Goal: Navigation & Orientation: Understand site structure

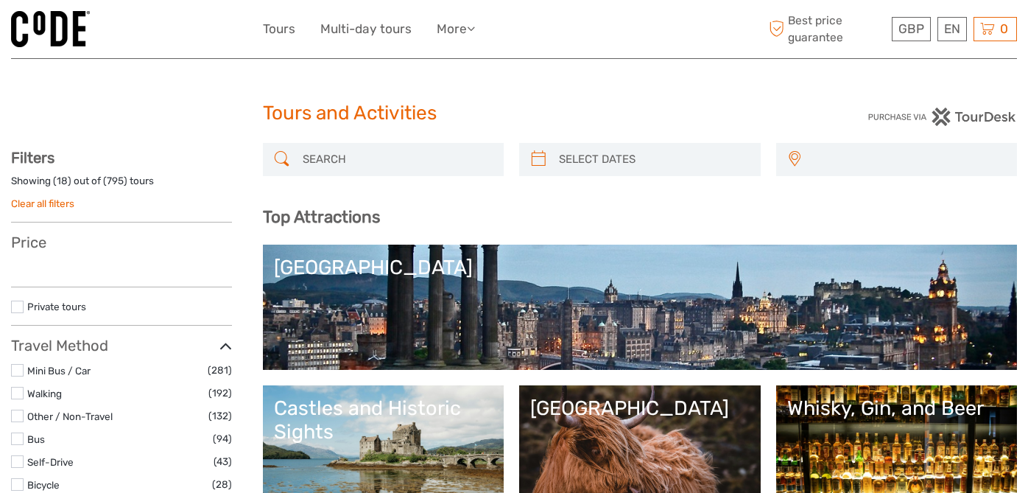
select select
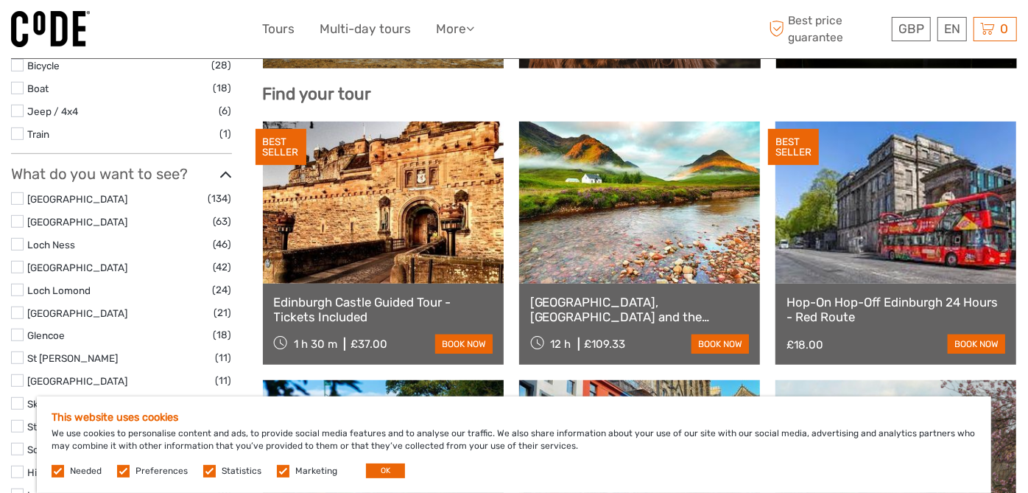
scroll to position [457, 0]
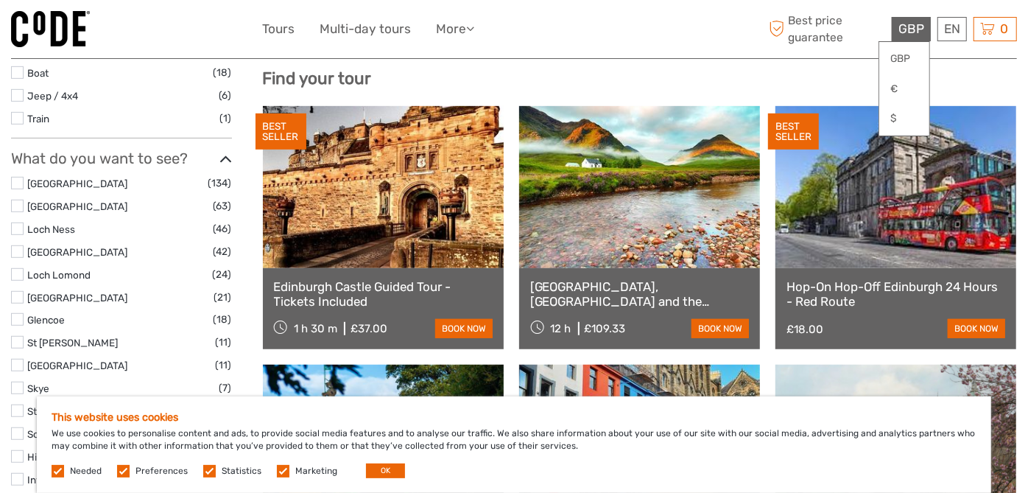
click at [912, 22] on span "GBP" at bounding box center [912, 28] width 26 height 15
click at [902, 87] on link "€" at bounding box center [905, 89] width 50 height 27
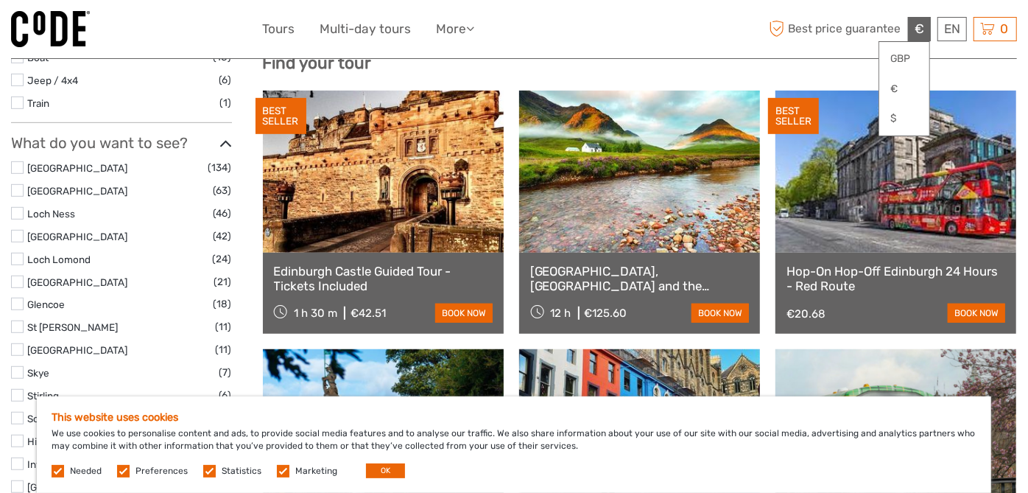
scroll to position [483, 0]
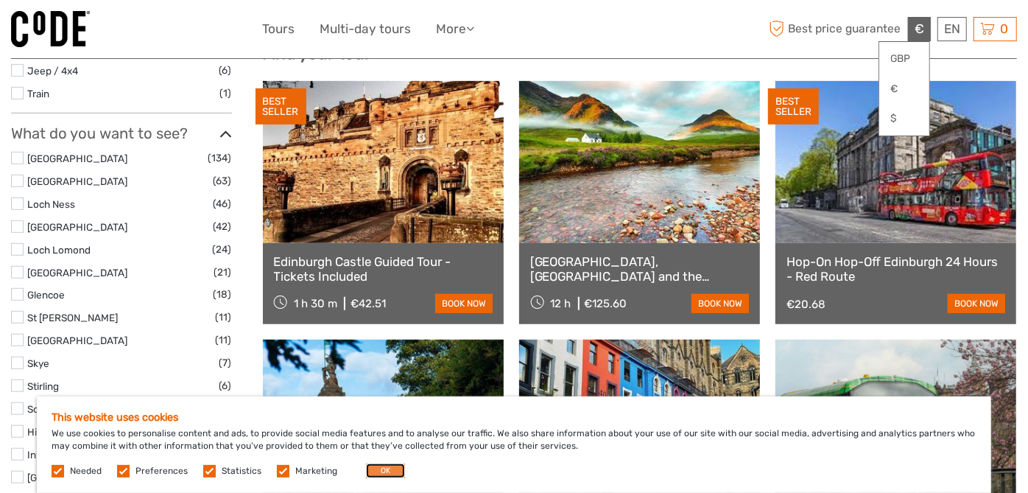
click at [373, 469] on button "OK" at bounding box center [385, 470] width 39 height 15
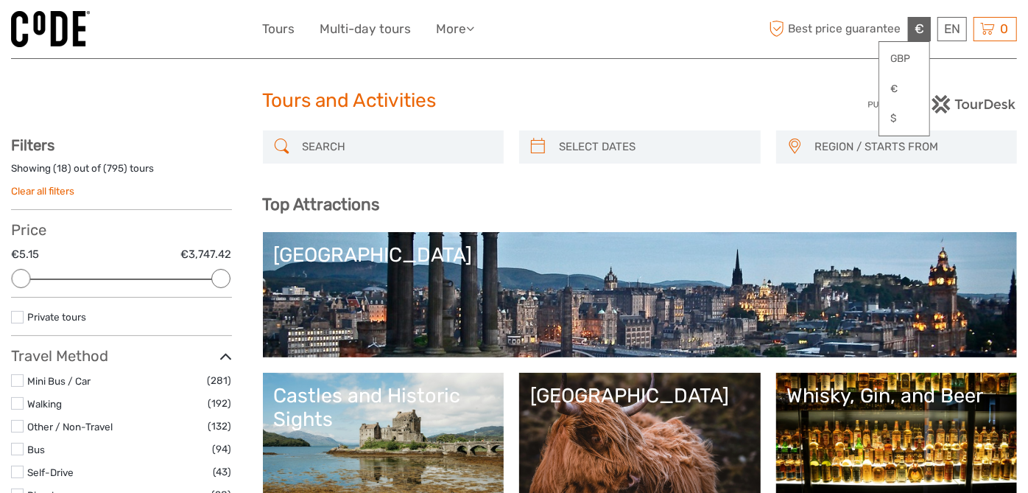
scroll to position [0, 0]
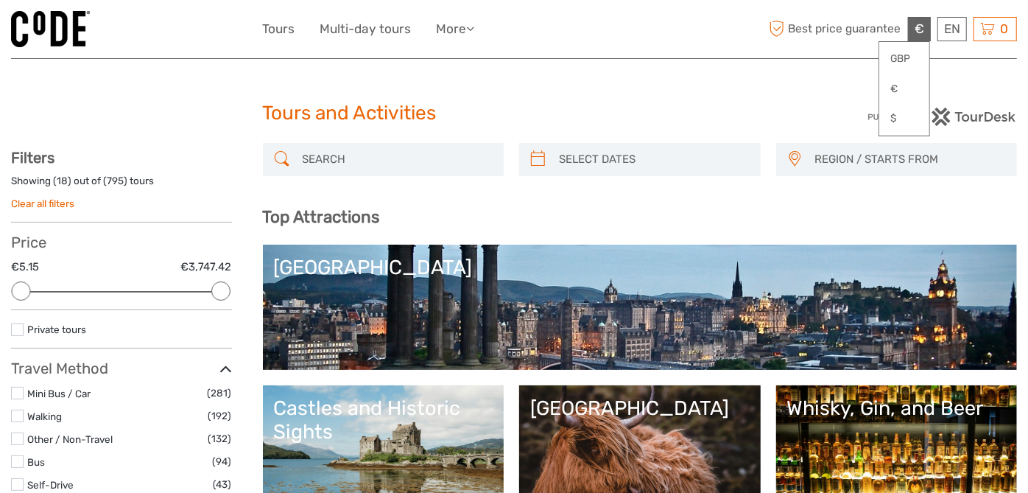
click at [57, 35] on img at bounding box center [50, 29] width 79 height 36
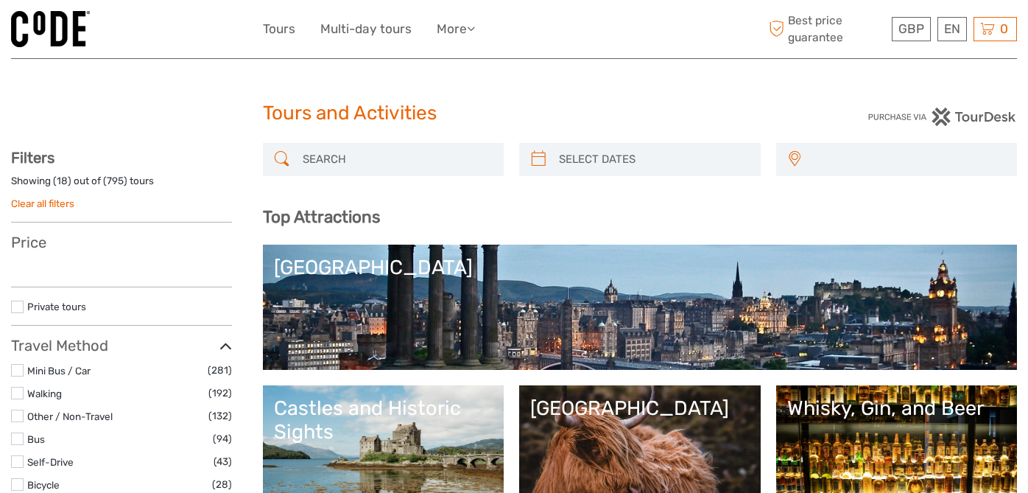
select select
